Goal: Check status

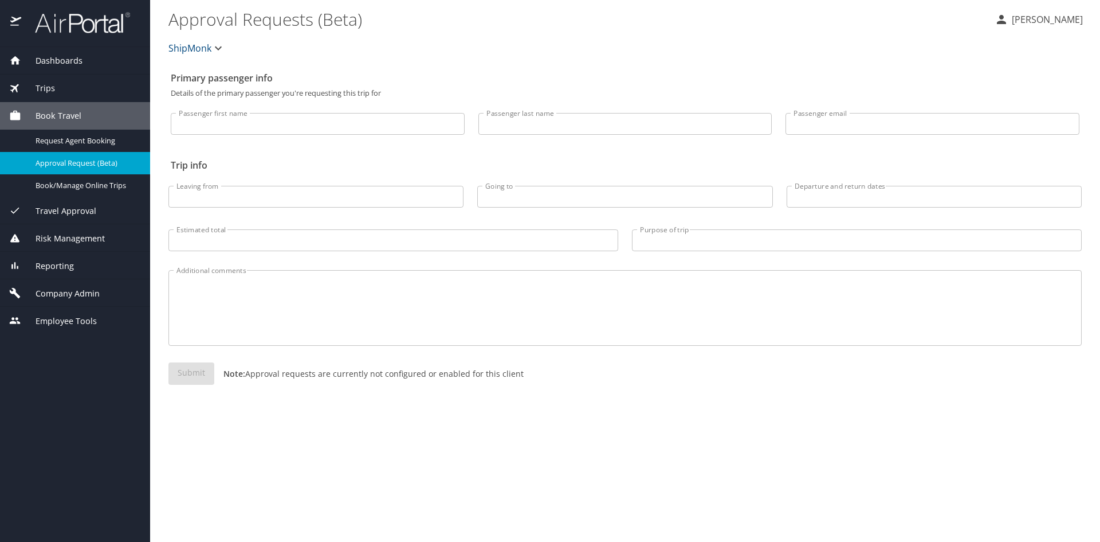
click at [44, 83] on span "Trips" at bounding box center [38, 88] width 34 height 13
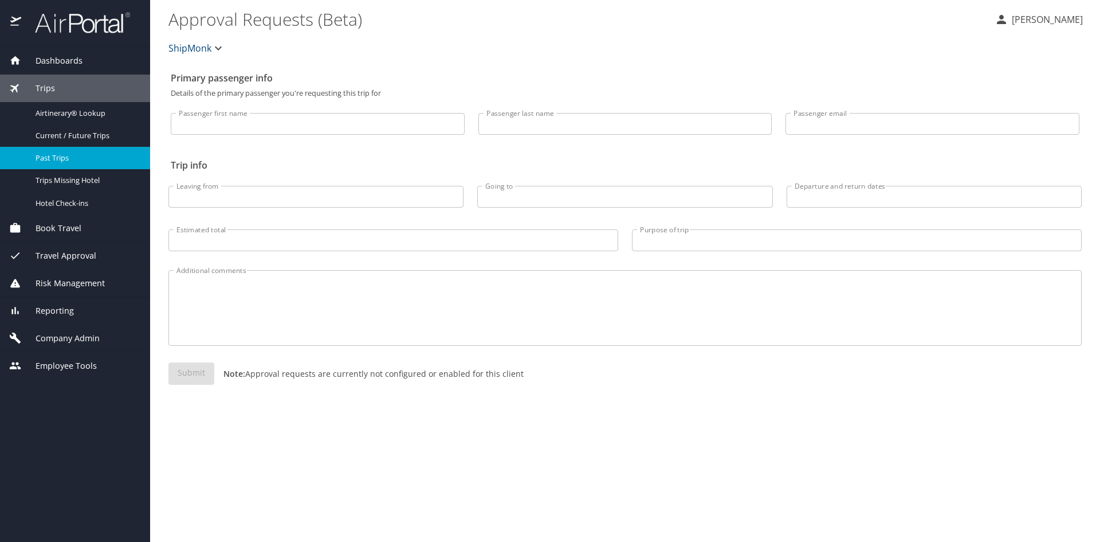
click at [50, 158] on span "Past Trips" at bounding box center [86, 157] width 101 height 11
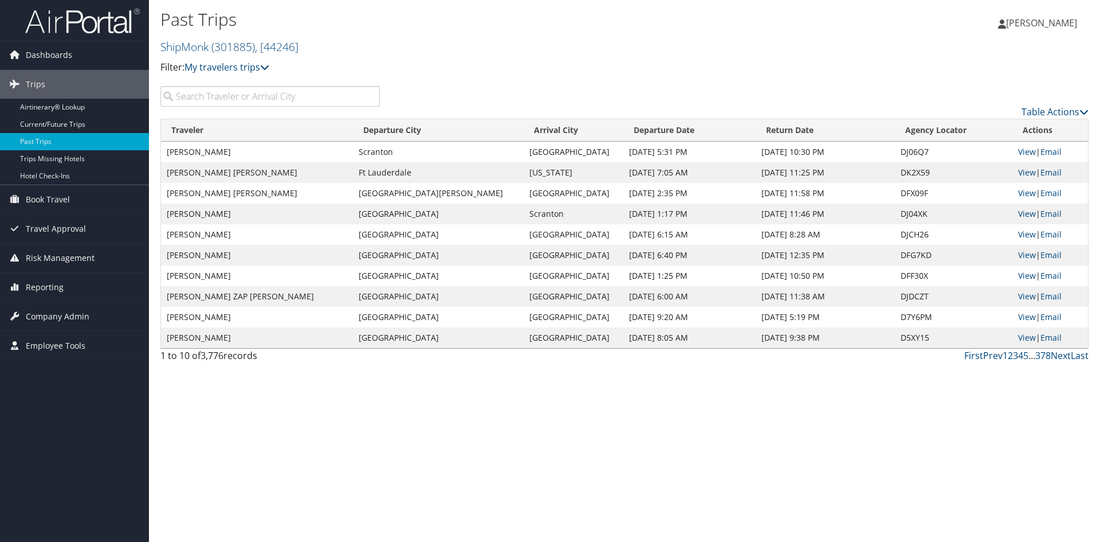
click at [212, 100] on input "search" at bounding box center [270, 96] width 220 height 21
click at [193, 97] on input "search" at bounding box center [270, 96] width 220 height 21
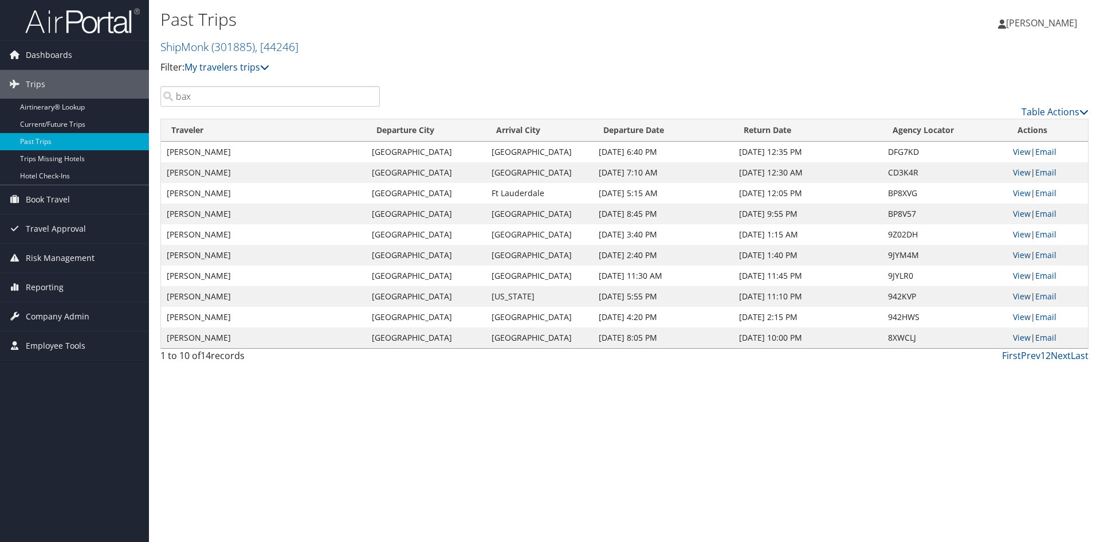
click at [640, 155] on td "Sep 28, 2025 6:40 PM" at bounding box center [663, 152] width 141 height 21
drag, startPoint x: 194, startPoint y: 99, endPoint x: 159, endPoint y: 100, distance: 35.0
click at [159, 100] on div "bax" at bounding box center [270, 96] width 237 height 21
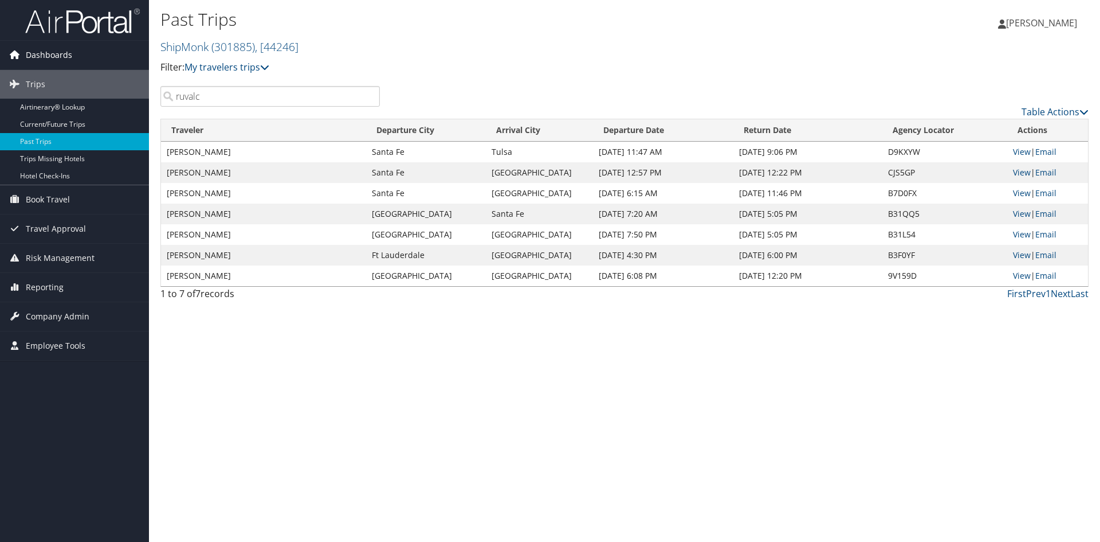
type input "ruvalc"
